Goal: Task Accomplishment & Management: Manage account settings

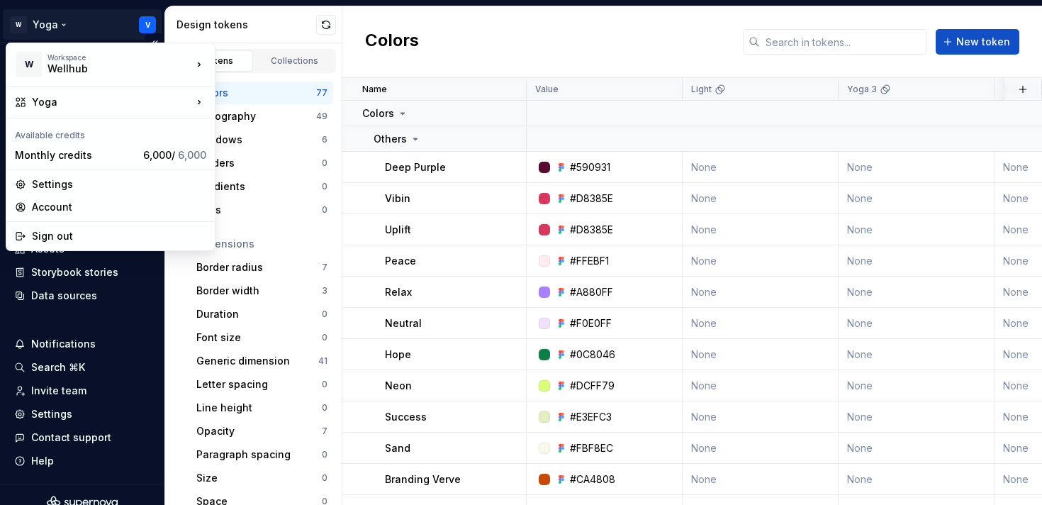
click at [47, 16] on html "W Yoga V Home Documentation Analytics Code automation Design system data Design…" at bounding box center [521, 252] width 1042 height 505
click at [69, 181] on div "Settings" at bounding box center [119, 184] width 174 height 14
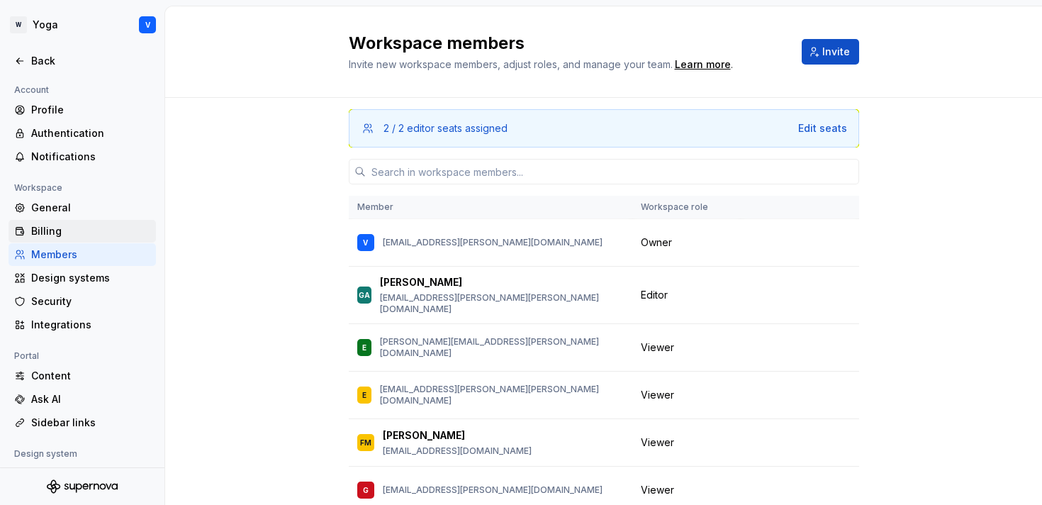
click at [67, 234] on div "Billing" at bounding box center [90, 231] width 119 height 14
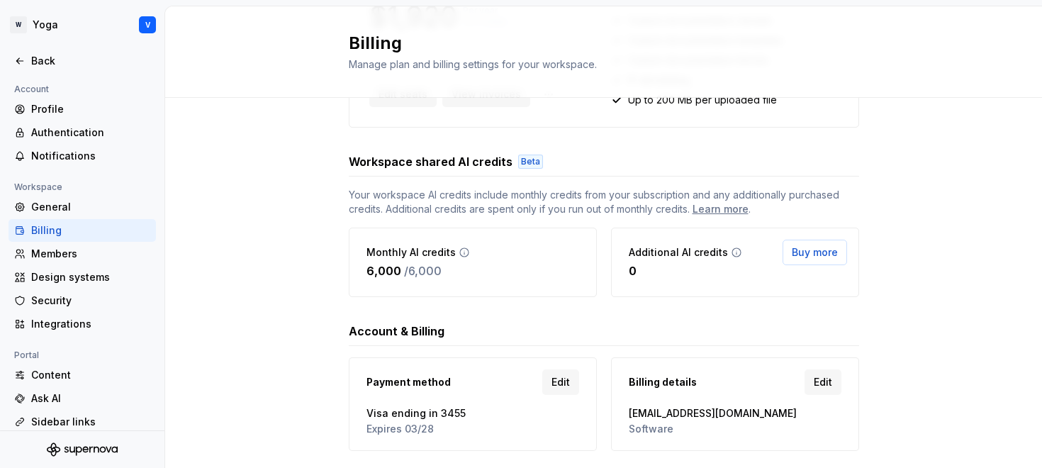
scroll to position [390, 0]
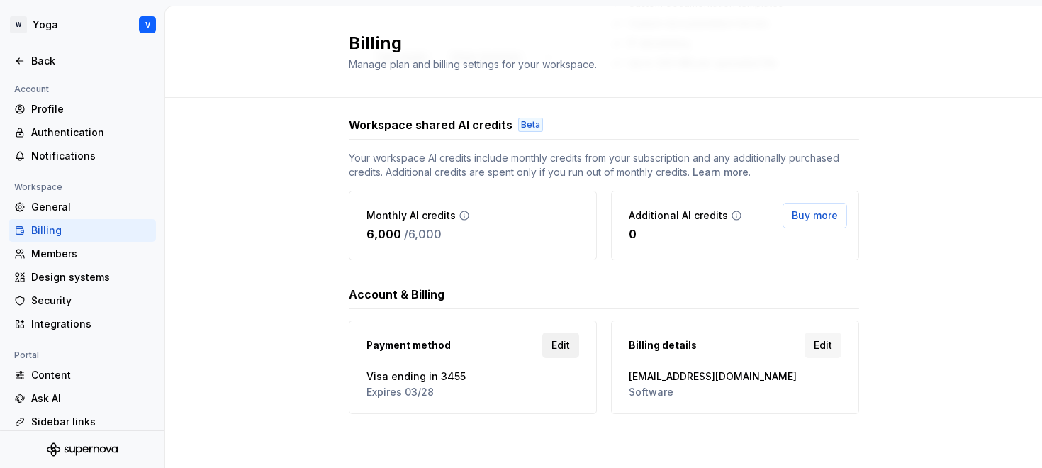
click at [560, 349] on span "Edit" at bounding box center [560, 345] width 18 height 14
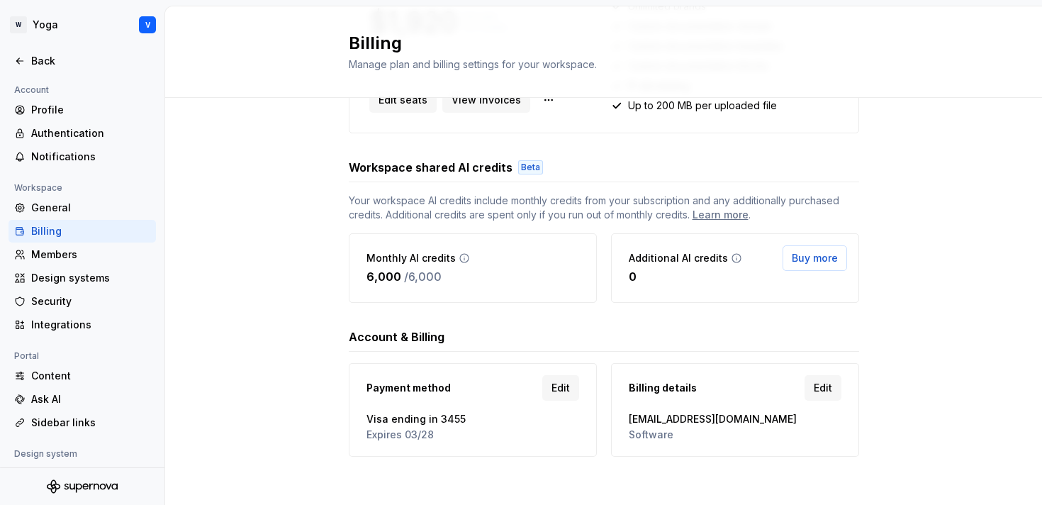
scroll to position [353, 0]
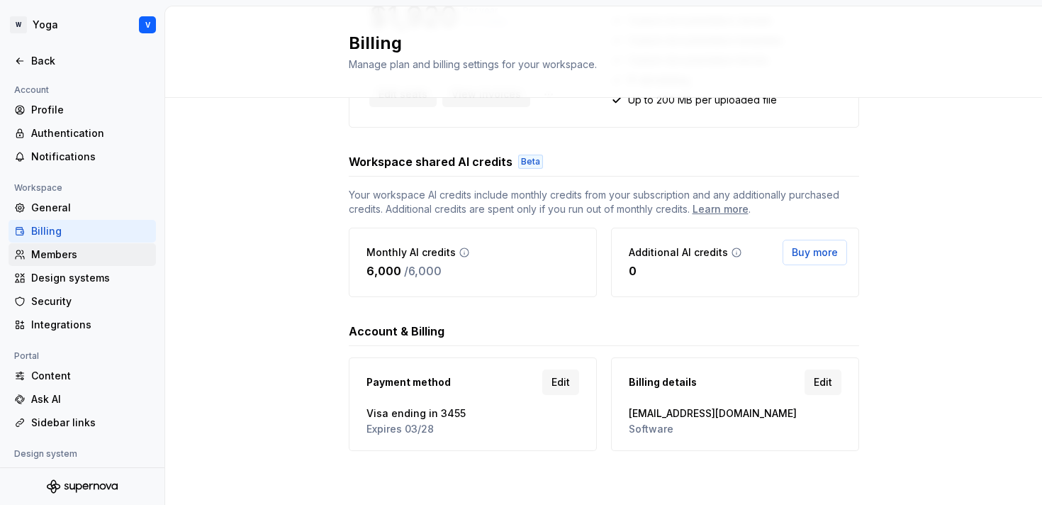
click at [65, 262] on div "Members" at bounding box center [82, 254] width 147 height 23
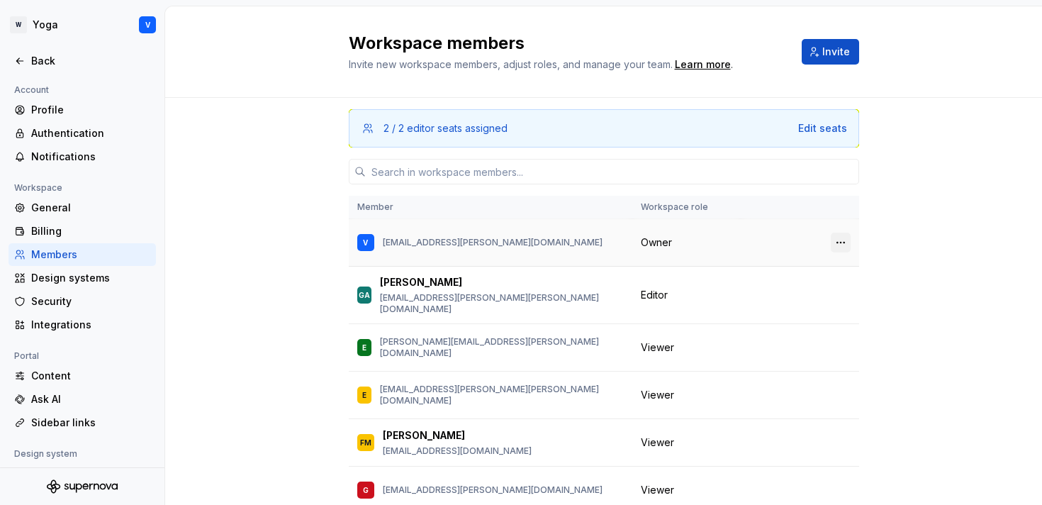
click at [836, 239] on button "button" at bounding box center [840, 242] width 20 height 20
click at [812, 278] on span "Transfer ownership" at bounding box center [758, 270] width 177 height 23
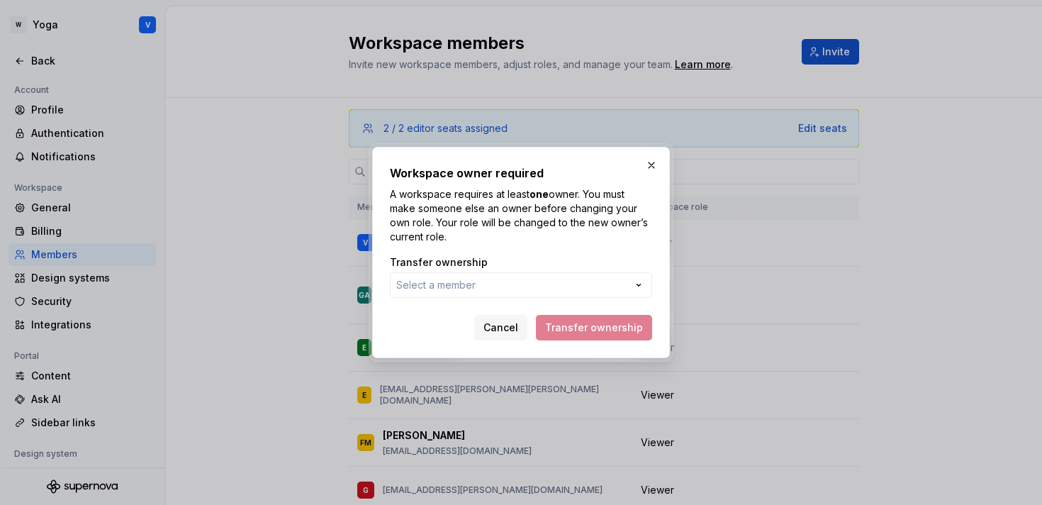
click at [532, 305] on form "Transfer ownership Select a member Cancel Transfer ownership" at bounding box center [521, 297] width 262 height 85
click at [540, 283] on button "Select a member" at bounding box center [521, 285] width 262 height 26
click at [542, 283] on div "Workspace owner required A workspace requires at least one owner. You must make…" at bounding box center [521, 252] width 1042 height 505
click at [542, 283] on button "Select a member" at bounding box center [521, 285] width 262 height 26
click at [292, 115] on div at bounding box center [521, 252] width 1042 height 505
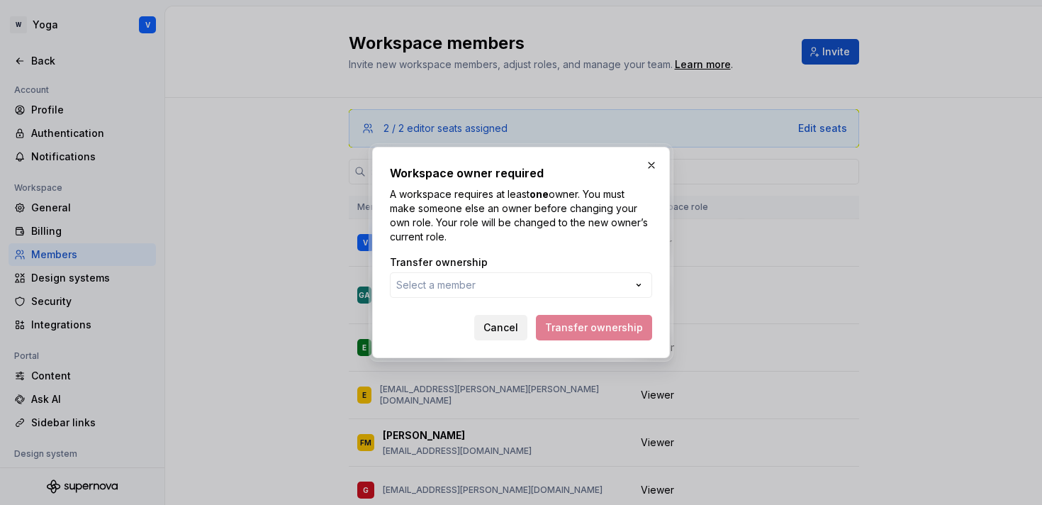
click at [495, 327] on span "Cancel" at bounding box center [500, 327] width 35 height 14
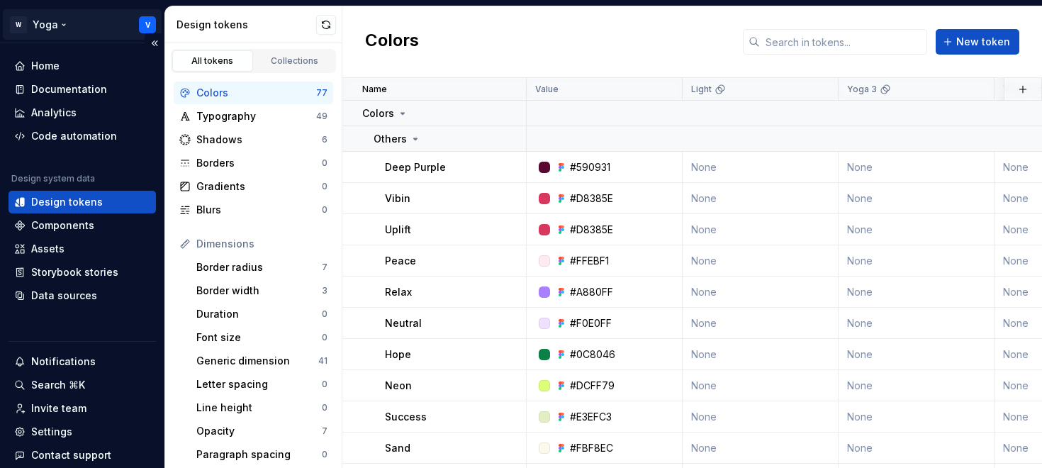
click at [70, 31] on html "W Yoga V Home Documentation Analytics Code automation Design system data Design…" at bounding box center [521, 234] width 1042 height 468
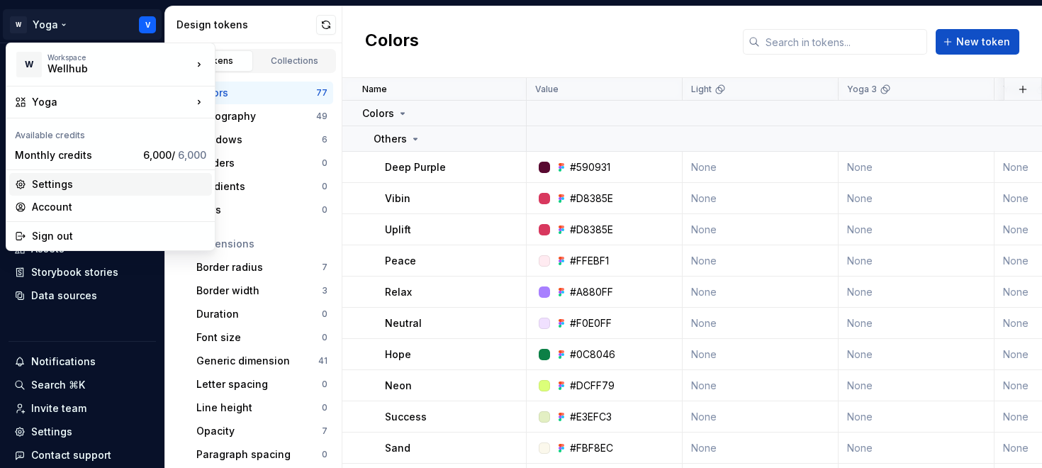
click at [69, 188] on div "Settings" at bounding box center [119, 184] width 174 height 14
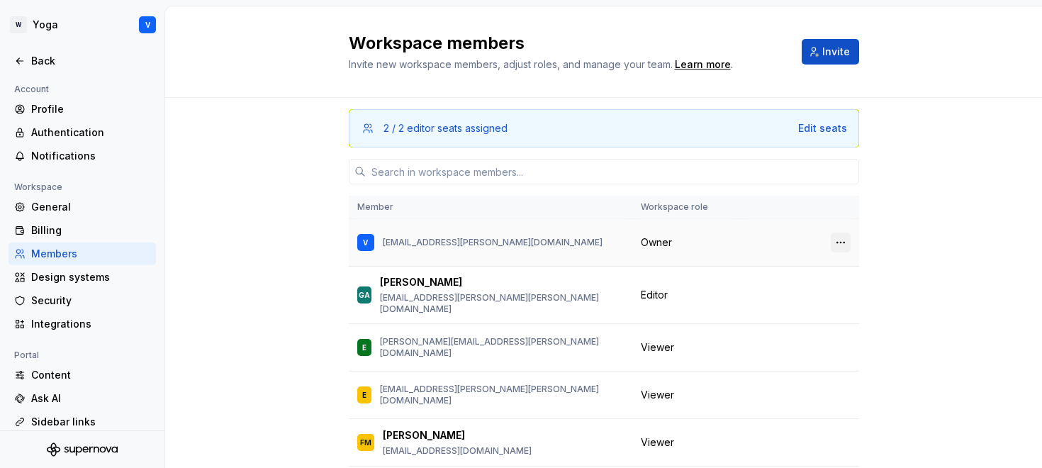
click at [840, 238] on button "button" at bounding box center [840, 242] width 20 height 20
click at [705, 270] on div "Transfer ownership" at bounding box center [741, 270] width 98 height 14
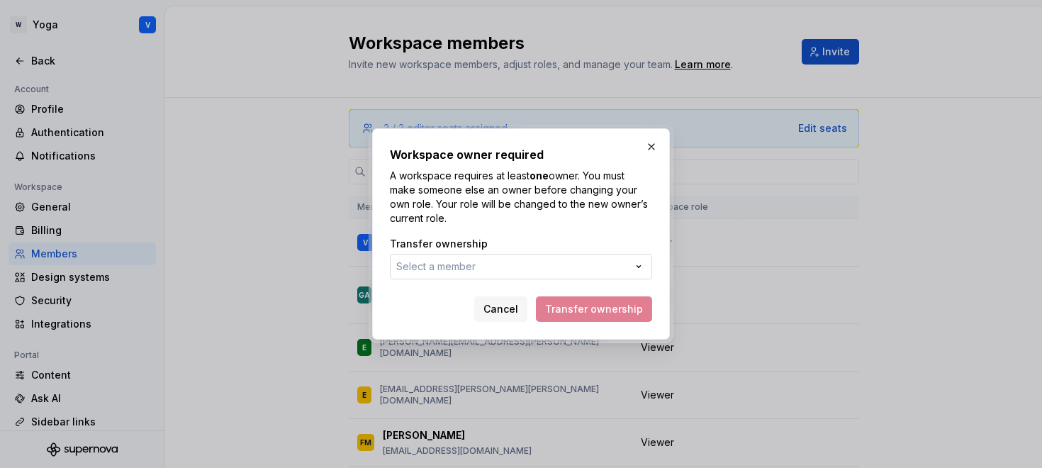
click at [500, 266] on button "Select a member" at bounding box center [521, 267] width 262 height 26
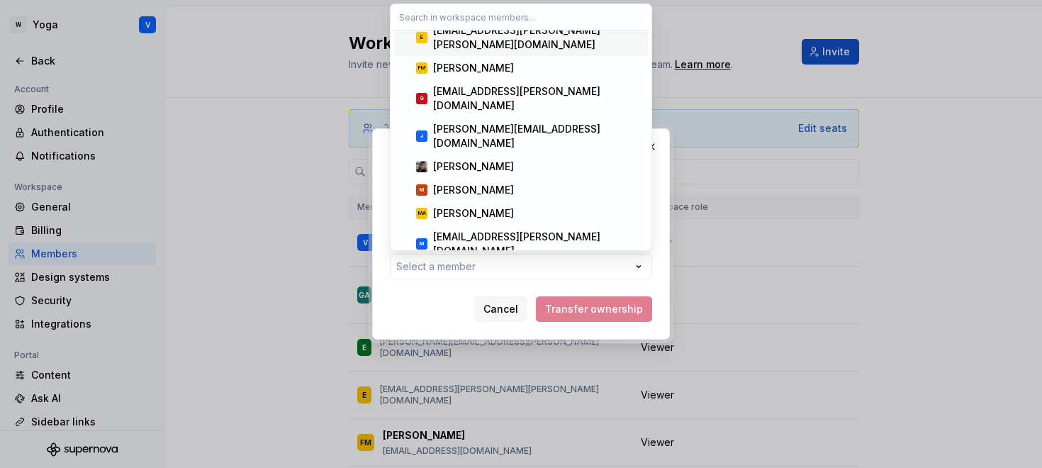
scroll to position [137, 0]
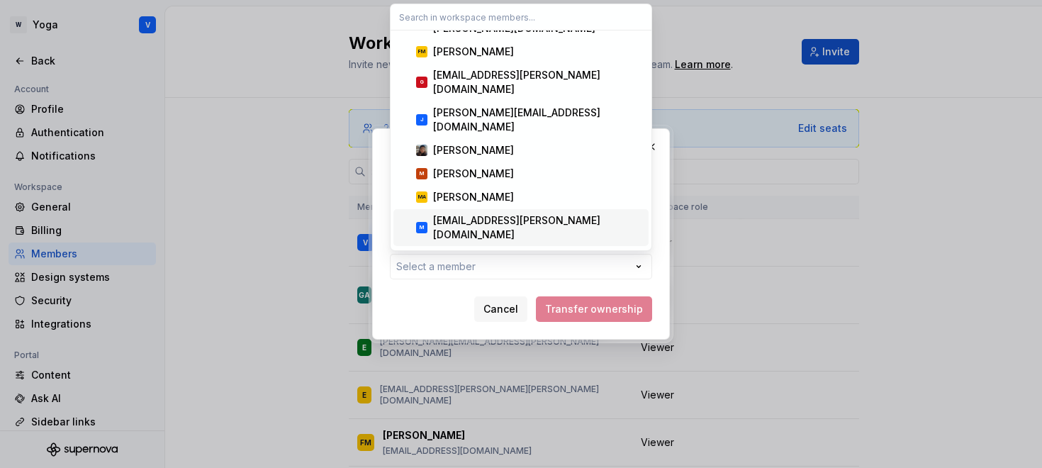
click at [458, 251] on div "[PERSON_NAME]" at bounding box center [473, 258] width 81 height 14
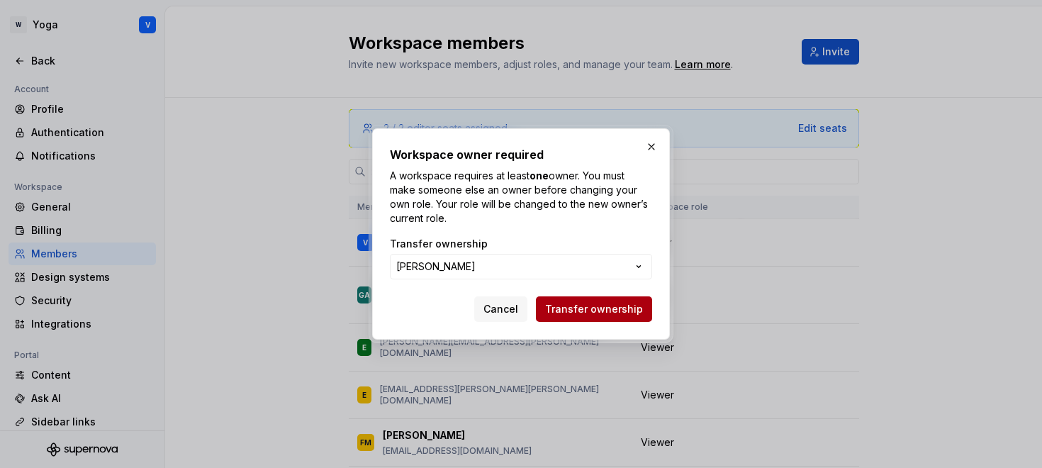
click at [593, 310] on span "Transfer ownership" at bounding box center [594, 309] width 98 height 14
